Goal: Find specific page/section: Find specific page/section

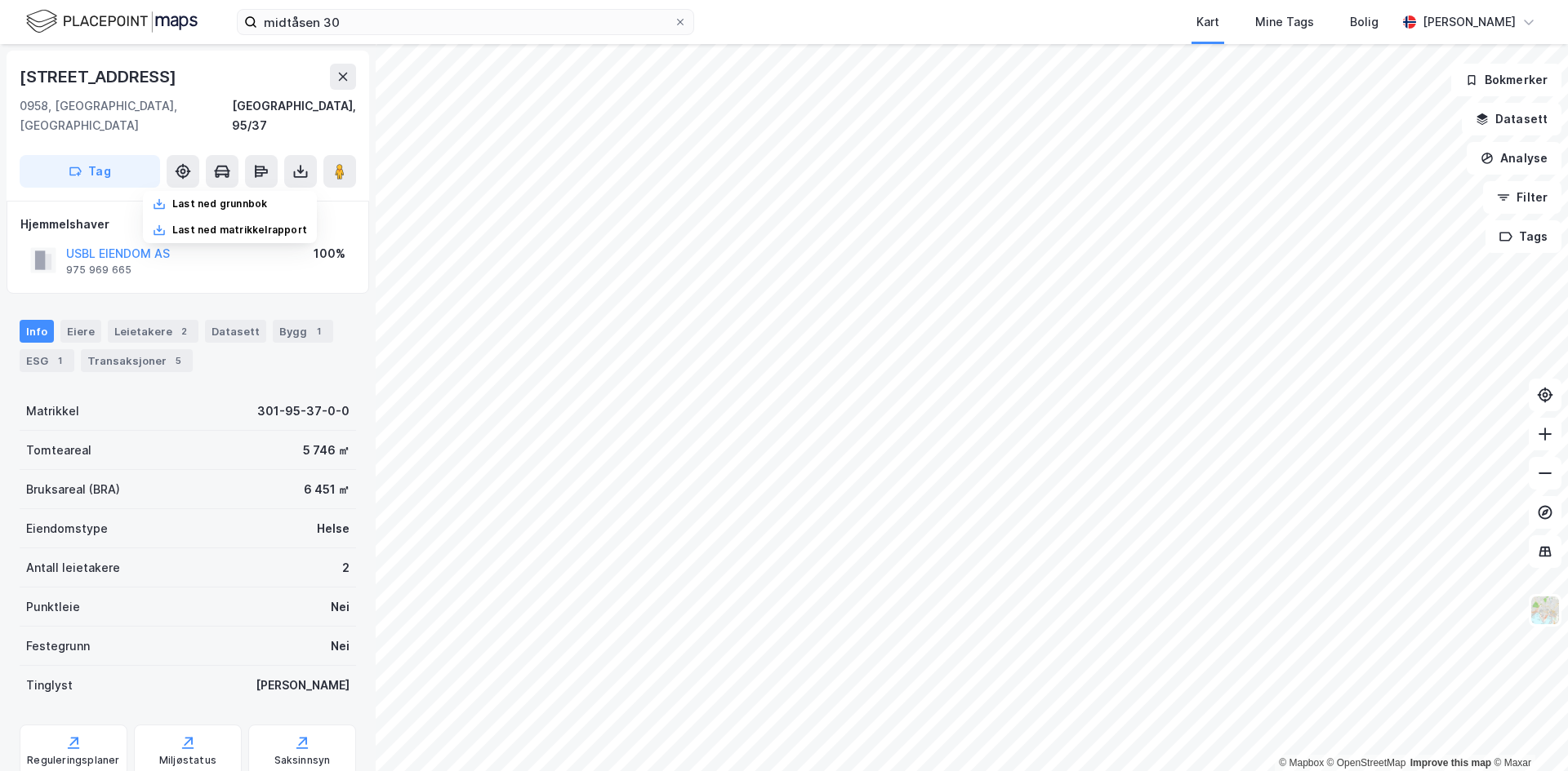
click at [272, 106] on div "[GEOGRAPHIC_DATA], 95/37" at bounding box center [187, 115] width 337 height 39
